Goal: Information Seeking & Learning: Learn about a topic

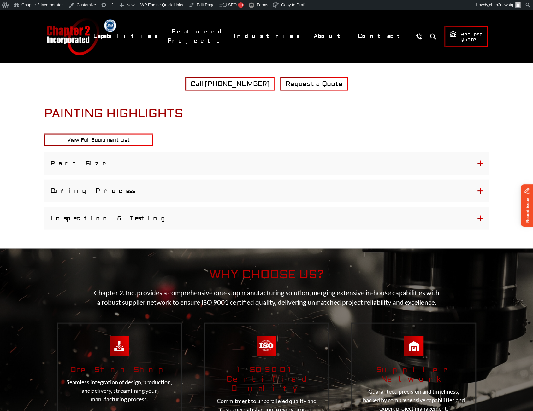
scroll to position [757, 0]
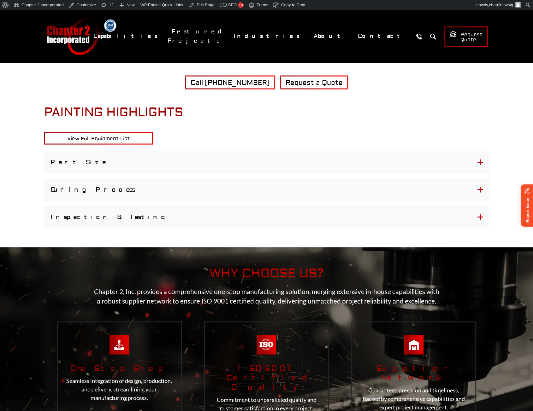
click at [135, 216] on button "Inspection & Testing" at bounding box center [266, 217] width 445 height 23
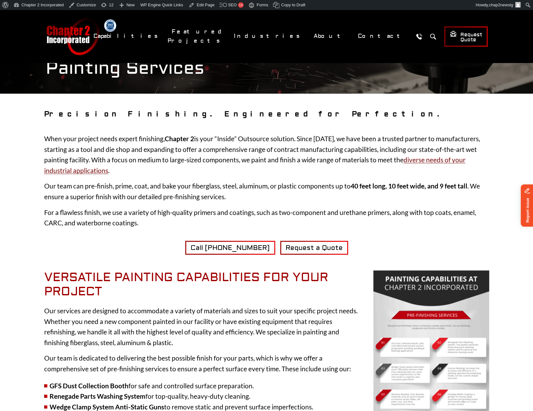
scroll to position [0, 0]
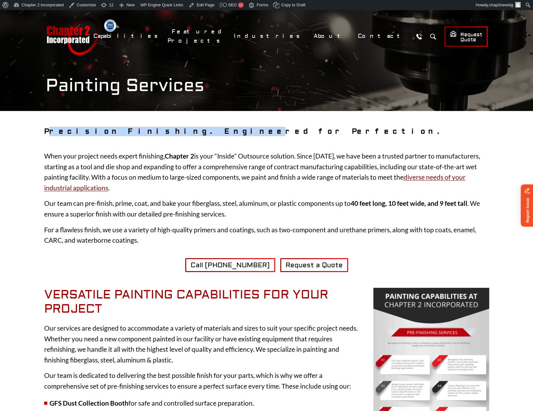
drag, startPoint x: 47, startPoint y: 130, endPoint x: 145, endPoint y: 130, distance: 98.1
click at [145, 130] on strong "Precision Finishing. Engineered for Perfection." at bounding box center [244, 131] width 400 height 9
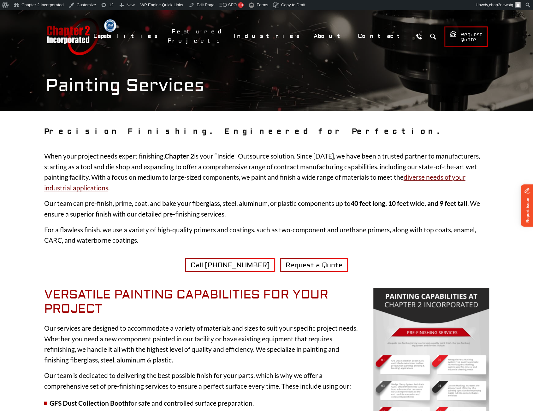
click at [83, 270] on div "Call 920-648-8125 Request a Quote" at bounding box center [266, 265] width 445 height 14
click at [19, 18] on link "Dashboard" at bounding box center [38, 16] width 55 height 8
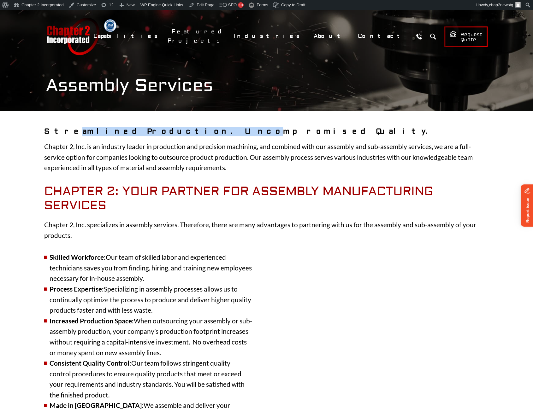
drag, startPoint x: 60, startPoint y: 131, endPoint x: 158, endPoint y: 132, distance: 97.7
click at [158, 132] on strong "Streamlined Production. Uncompromised Quality." at bounding box center [238, 131] width 388 height 9
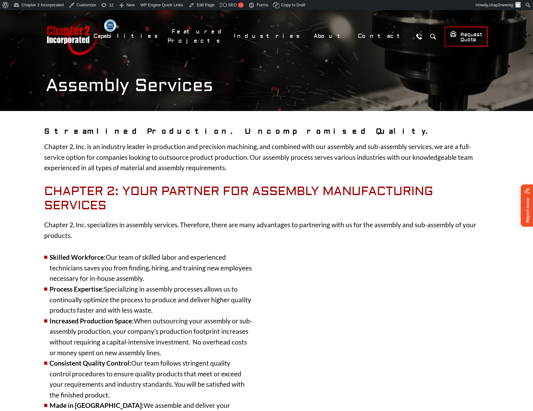
click at [186, 203] on h2 "Chapter 2: Your Partner for Assembly Manufacturing Services" at bounding box center [266, 198] width 445 height 29
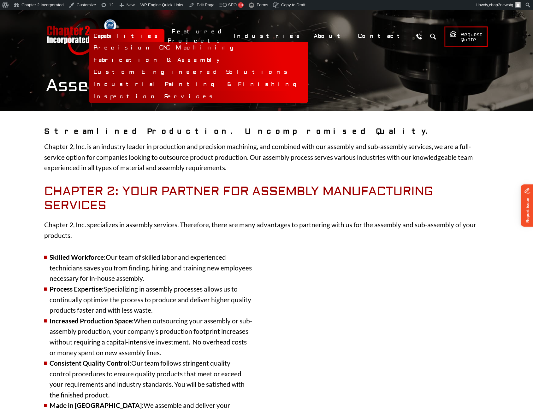
click at [230, 82] on link "Industrial Painting & Finishing" at bounding box center [198, 85] width 218 height 12
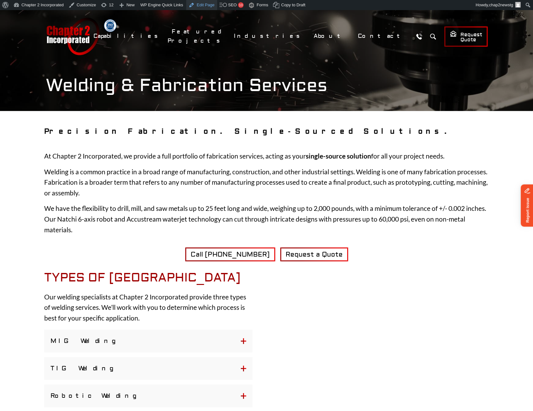
click at [203, 6] on link "Edit Page" at bounding box center [201, 5] width 31 height 10
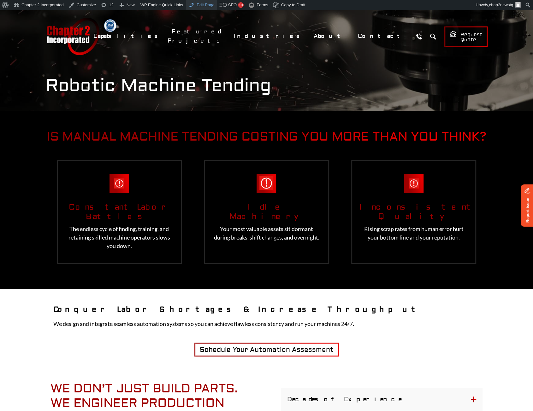
click at [200, 7] on link "Edit Page" at bounding box center [201, 5] width 31 height 10
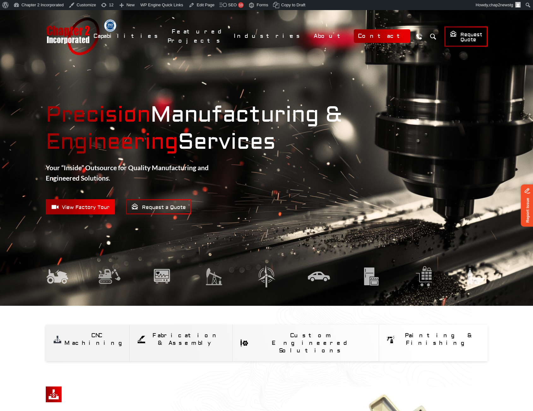
click at [374, 37] on link "Contact" at bounding box center [381, 36] width 56 height 14
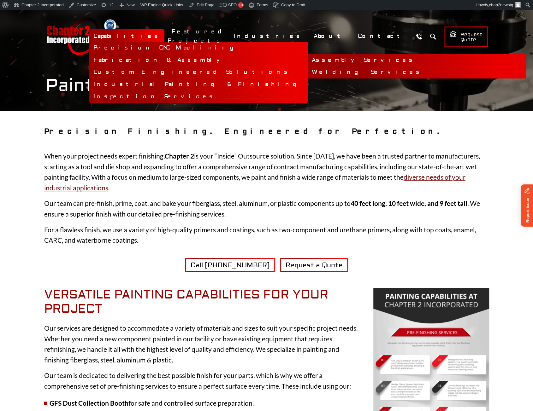
click at [307, 71] on link "Welding Services" at bounding box center [416, 72] width 218 height 12
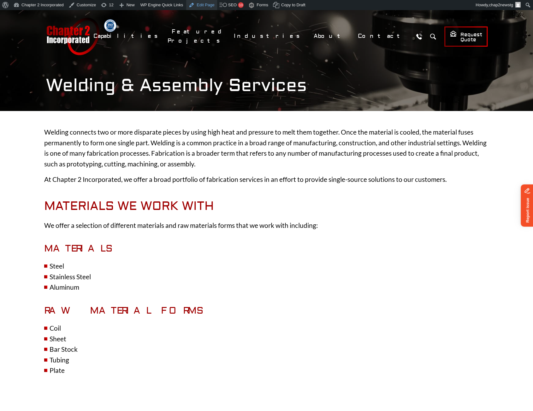
click at [197, 4] on link "Edit Page" at bounding box center [201, 5] width 31 height 10
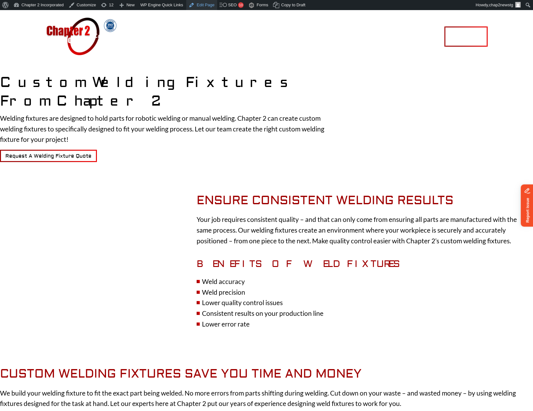
click at [201, 4] on link "Edit Page" at bounding box center [201, 5] width 31 height 10
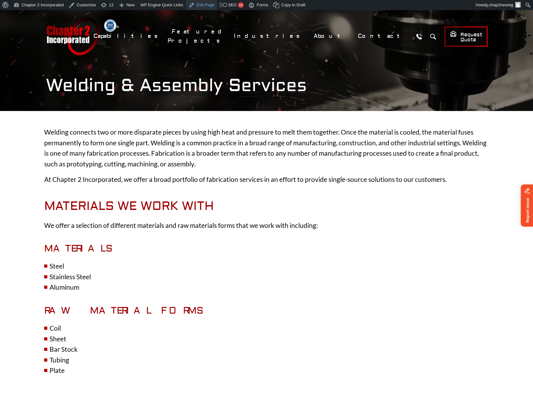
click at [196, 6] on link "Edit Page" at bounding box center [201, 5] width 31 height 10
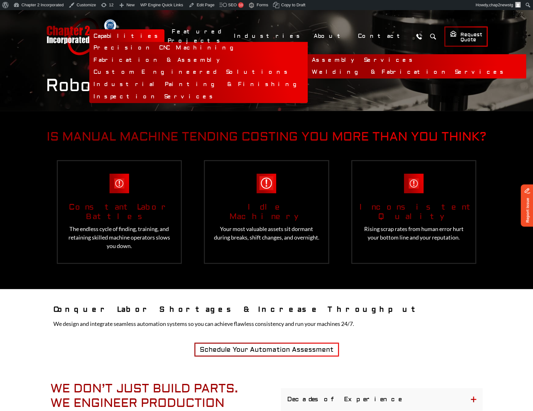
click at [307, 72] on link "Welding & Fabrication Services" at bounding box center [416, 72] width 218 height 12
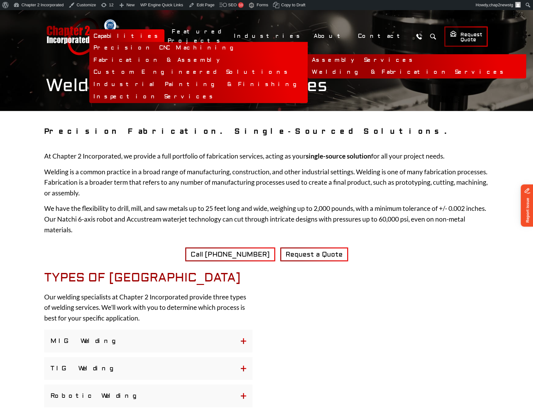
click at [307, 61] on link "Assembly Services" at bounding box center [416, 60] width 218 height 12
